Goal: Task Accomplishment & Management: Manage account settings

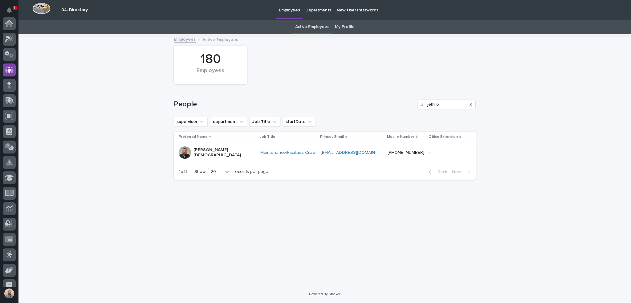
scroll to position [46, 0]
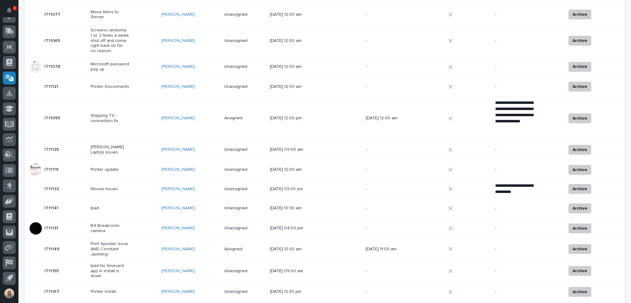
scroll to position [307, 0]
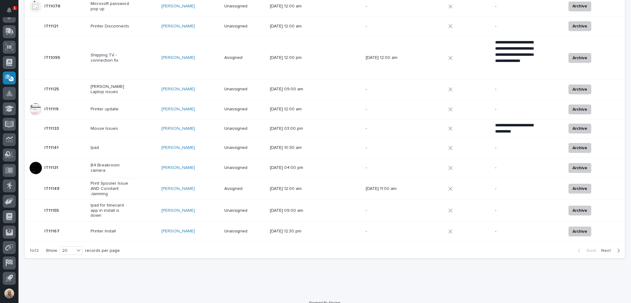
click at [607, 248] on span "Next" at bounding box center [608, 251] width 14 height 6
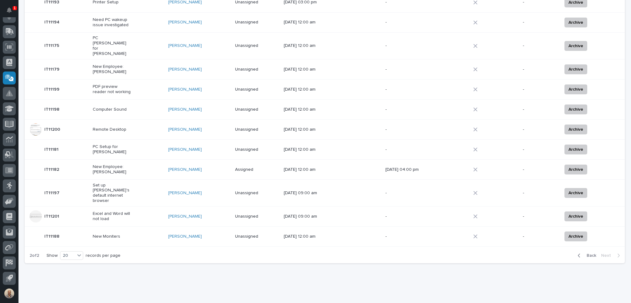
click at [314, 234] on p "10/03/2025 12:00 am" at bounding box center [303, 236] width 39 height 5
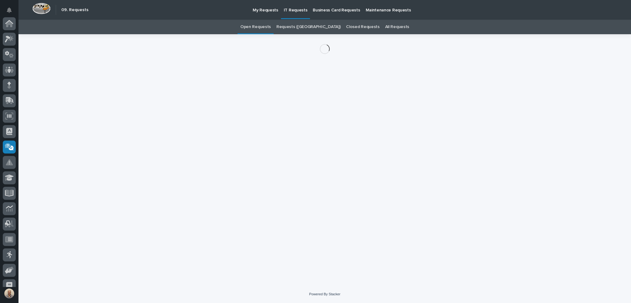
scroll to position [69, 0]
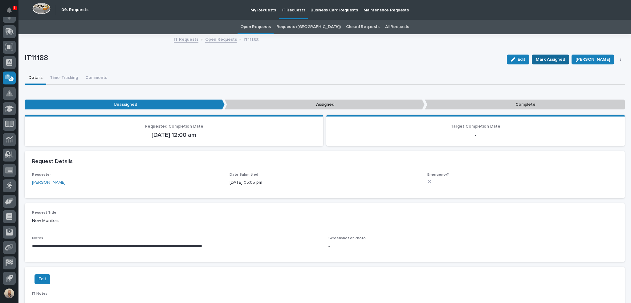
click at [563, 59] on span "Mark Assigned" at bounding box center [550, 59] width 29 height 7
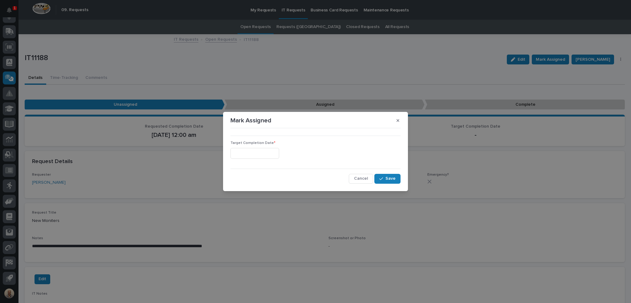
click at [277, 154] on input "text" at bounding box center [255, 153] width 49 height 11
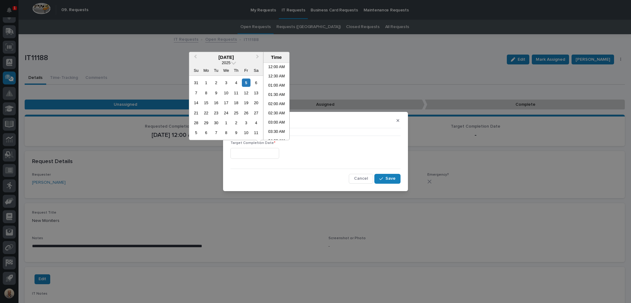
scroll to position [225, 0]
click at [276, 102] on li "02:00 PM" at bounding box center [277, 101] width 26 height 9
type input "**********"
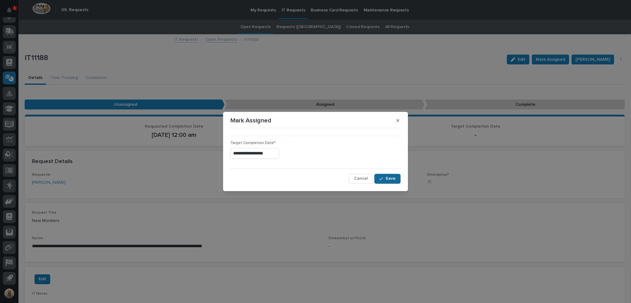
click at [391, 178] on span "Save" at bounding box center [391, 179] width 10 height 6
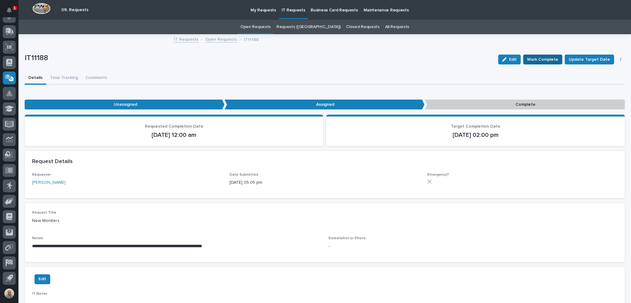
click at [544, 58] on span "Mark Complete" at bounding box center [542, 59] width 31 height 7
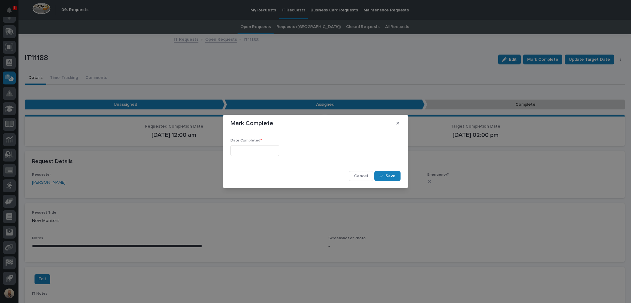
click at [276, 149] on input "text" at bounding box center [255, 150] width 49 height 11
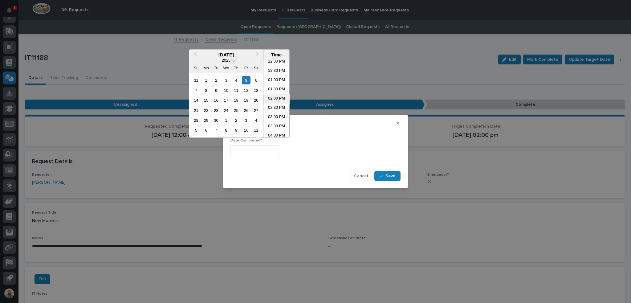
click at [276, 98] on li "02:00 PM" at bounding box center [277, 98] width 26 height 9
type input "**********"
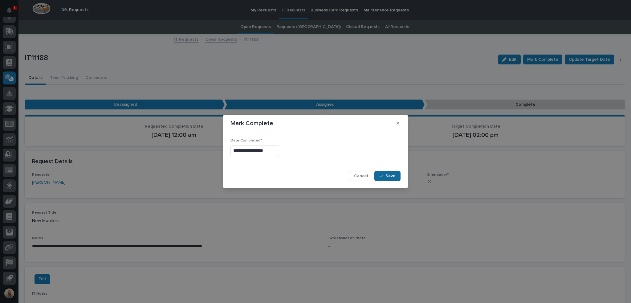
click at [390, 177] on span "Save" at bounding box center [391, 176] width 10 height 6
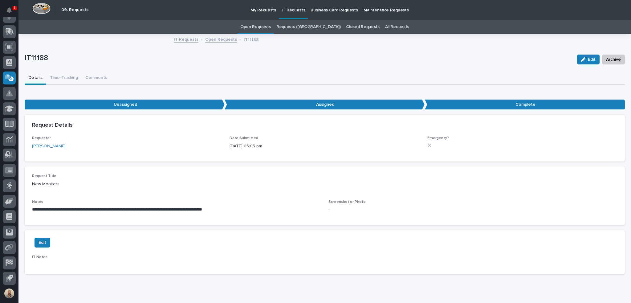
click at [271, 27] on link "Open Requests" at bounding box center [255, 27] width 31 height 14
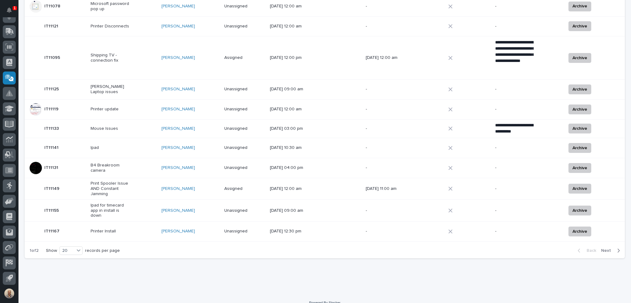
scroll to position [286, 0]
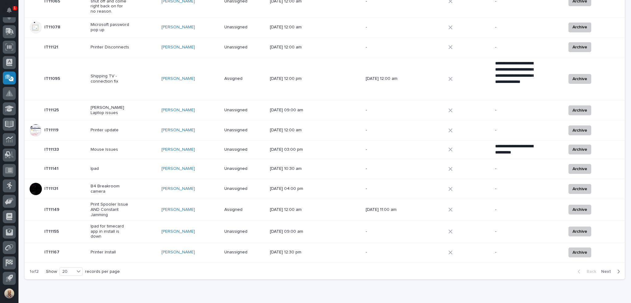
click at [604, 269] on span "Next" at bounding box center [608, 272] width 14 height 6
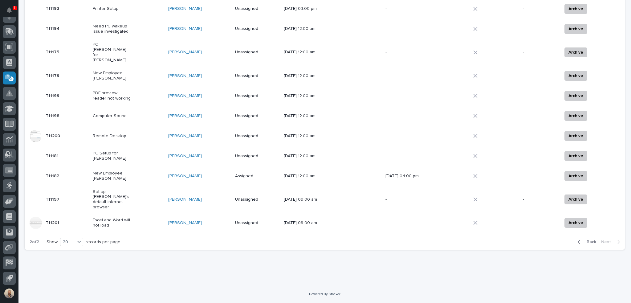
scroll to position [240, 0]
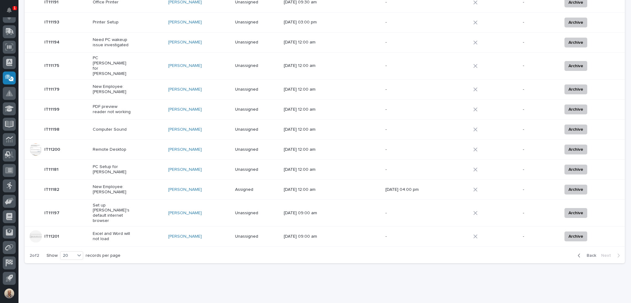
click at [117, 203] on p "Set up Jodie's default internet browser" at bounding box center [112, 213] width 39 height 21
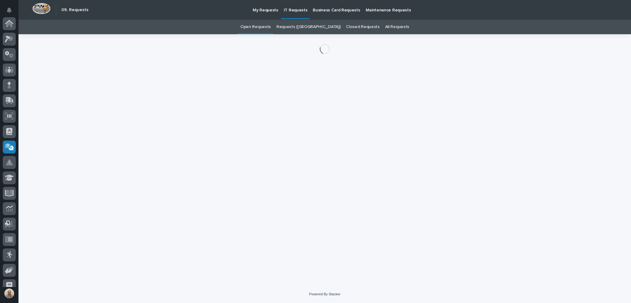
scroll to position [69, 0]
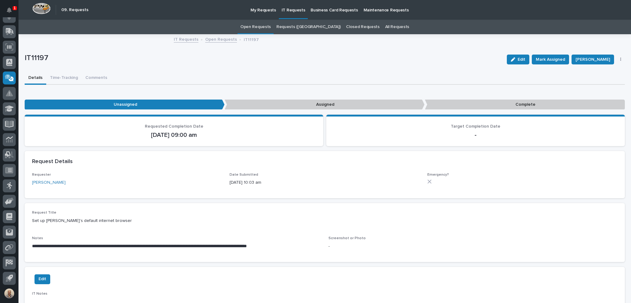
click at [271, 28] on link "Open Requests" at bounding box center [255, 27] width 31 height 14
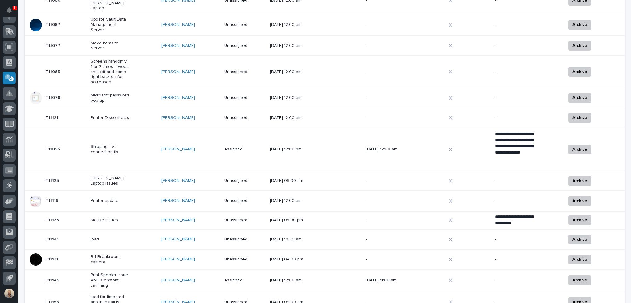
scroll to position [307, 0]
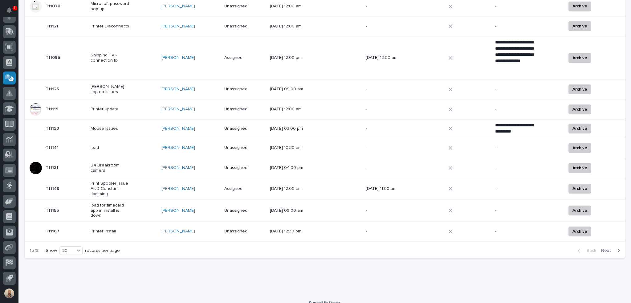
click at [604, 248] on span "Next" at bounding box center [608, 251] width 14 height 6
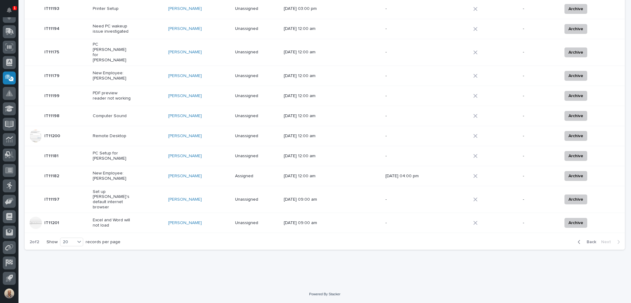
scroll to position [240, 0]
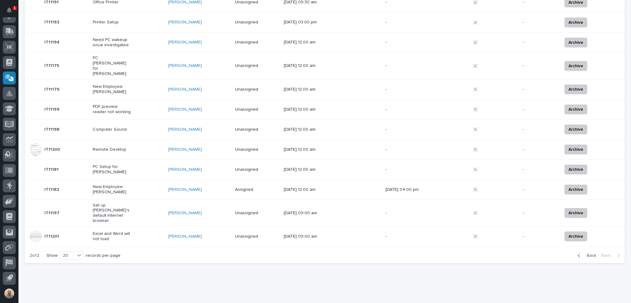
click at [123, 184] on p "New Employee: Micah Hershberger" at bounding box center [112, 189] width 39 height 10
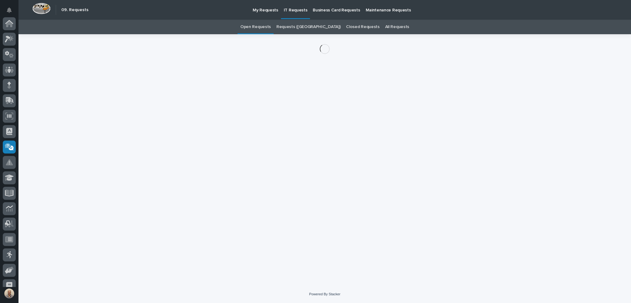
scroll to position [69, 0]
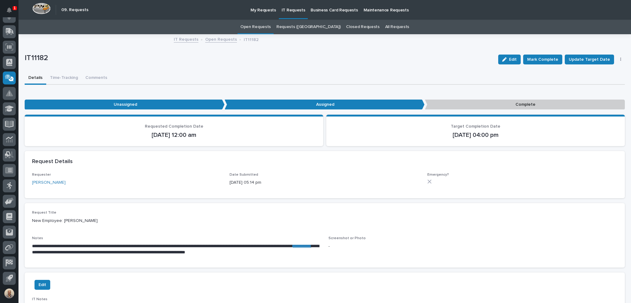
drag, startPoint x: 102, startPoint y: 220, endPoint x: 64, endPoint y: 222, distance: 38.3
click at [64, 222] on p "New Employee: Micah Hershberger" at bounding box center [325, 221] width 586 height 6
copy p "Micah Hershberger"
click at [293, 248] on link "**********" at bounding box center [302, 246] width 18 height 4
click at [549, 58] on span "Mark Complete" at bounding box center [542, 59] width 31 height 7
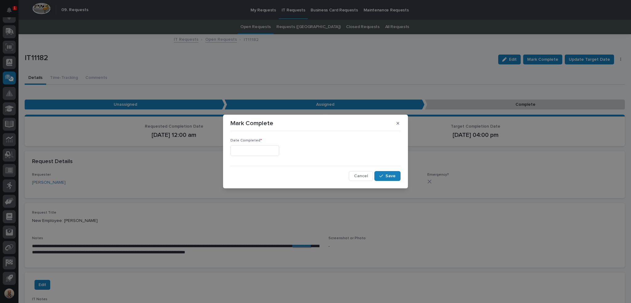
click at [275, 153] on input "text" at bounding box center [255, 150] width 49 height 11
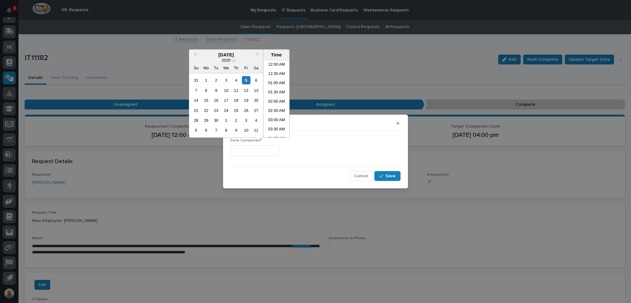
scroll to position [225, 0]
click at [274, 104] on li "02:30 PM" at bounding box center [277, 108] width 26 height 9
type input "**********"
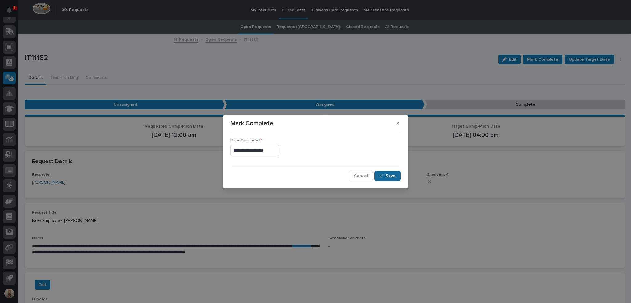
click at [395, 176] on span "Save" at bounding box center [391, 176] width 10 height 6
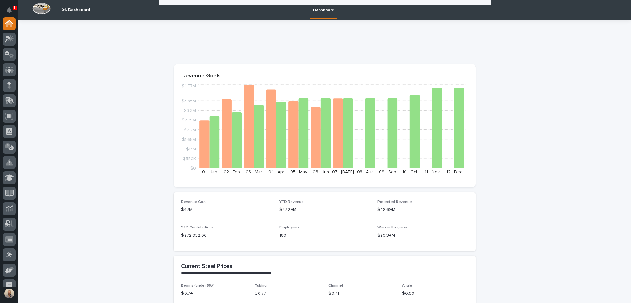
scroll to position [401, 0]
